Goal: Task Accomplishment & Management: Manage account settings

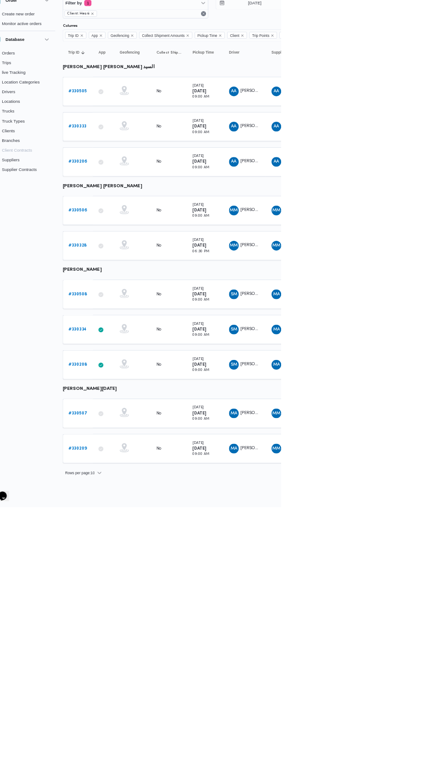
click at [135, 468] on link "# 330508" at bounding box center [136, 473] width 27 height 11
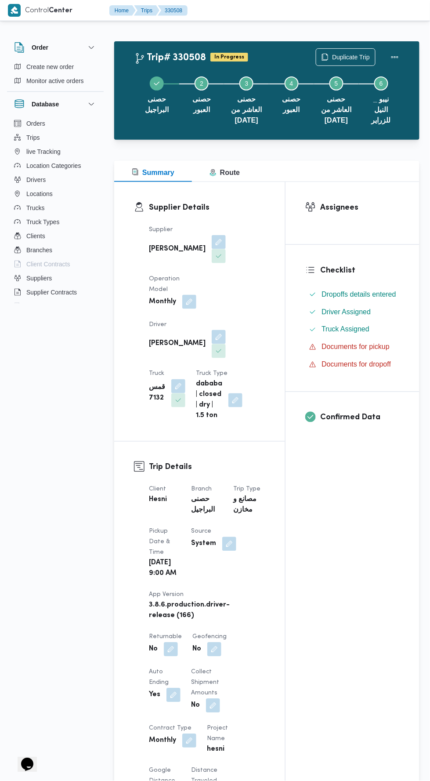
click at [229, 537] on button "button" at bounding box center [229, 544] width 14 height 14
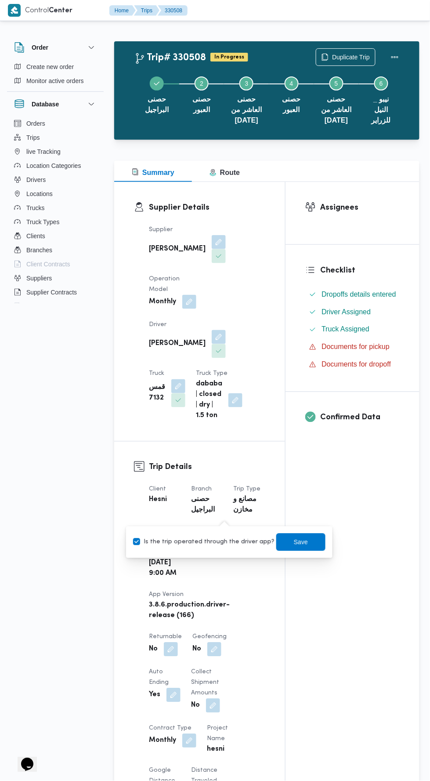
click at [203, 486] on span "Branch" at bounding box center [201, 489] width 21 height 6
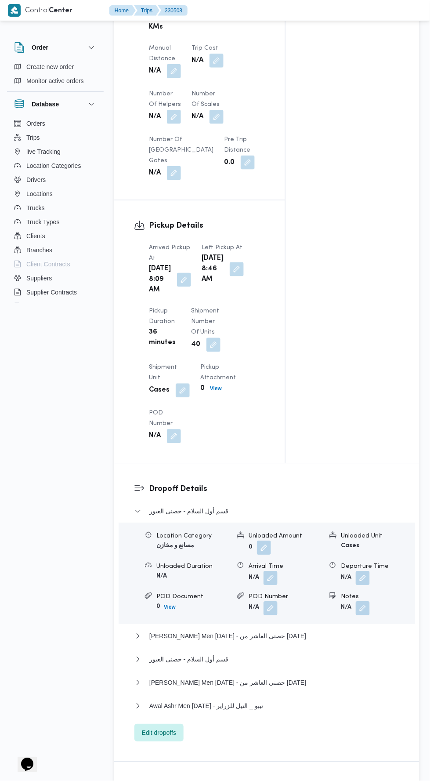
scroll to position [994, 0]
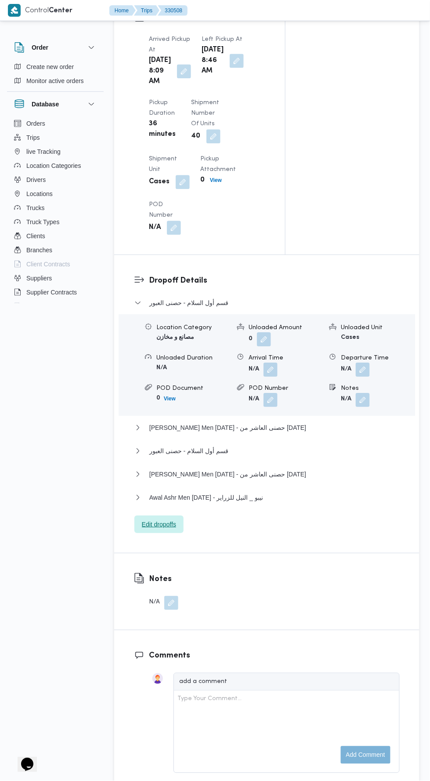
click at [145, 533] on span "Edit dropoffs" at bounding box center [158, 524] width 49 height 18
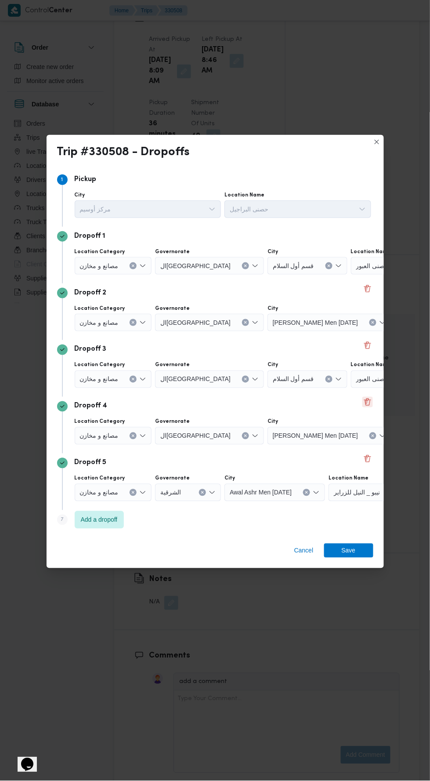
click at [370, 398] on button "Delete" at bounding box center [368, 402] width 11 height 11
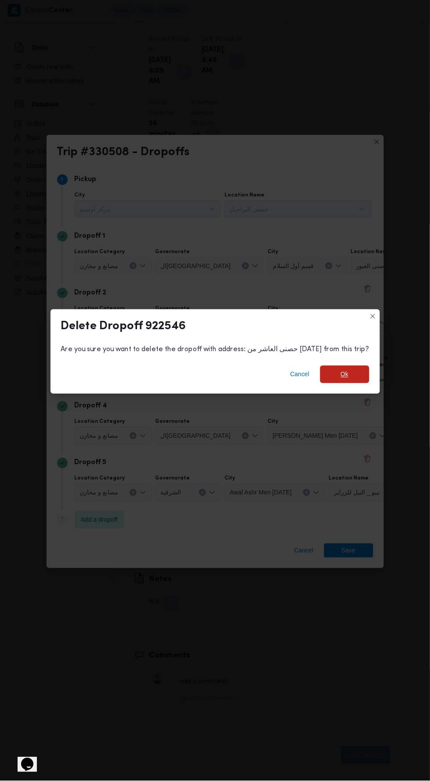
click at [345, 371] on span "Ok" at bounding box center [344, 375] width 49 height 18
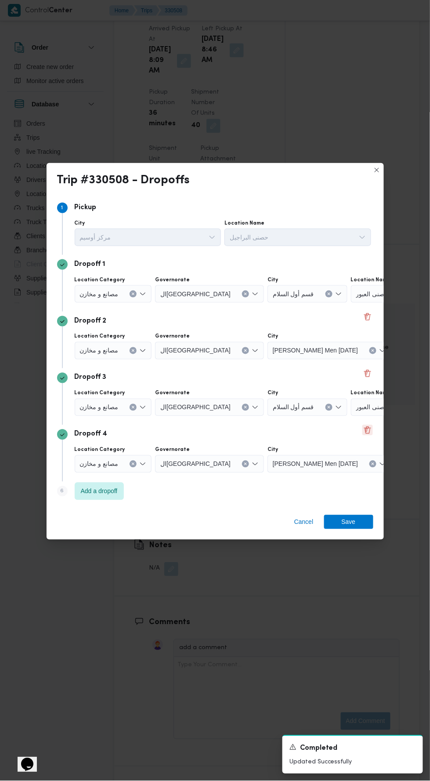
scroll to position [984, 0]
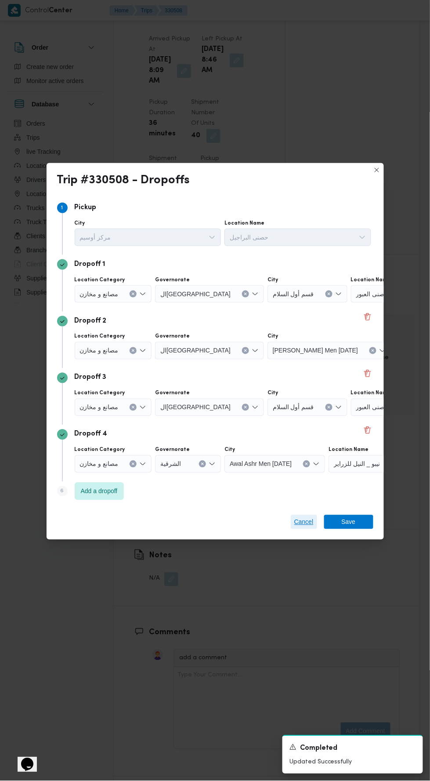
click at [298, 520] on span "Cancel" at bounding box center [303, 522] width 19 height 11
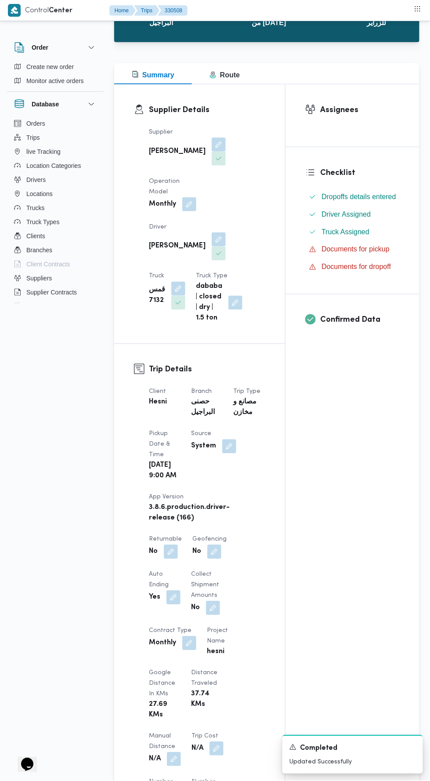
scroll to position [0, 0]
